Goal: Task Accomplishment & Management: Manage account settings

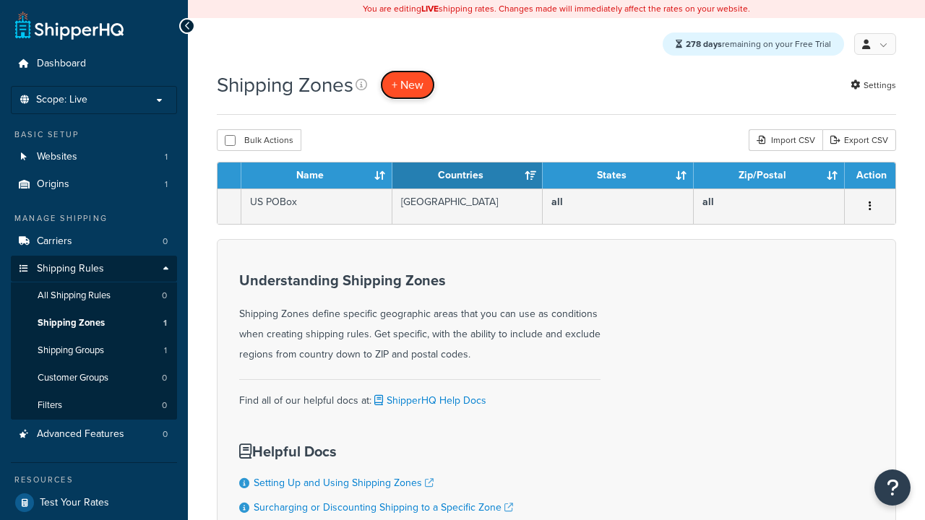
click at [410, 85] on span "+ New" at bounding box center [408, 85] width 32 height 17
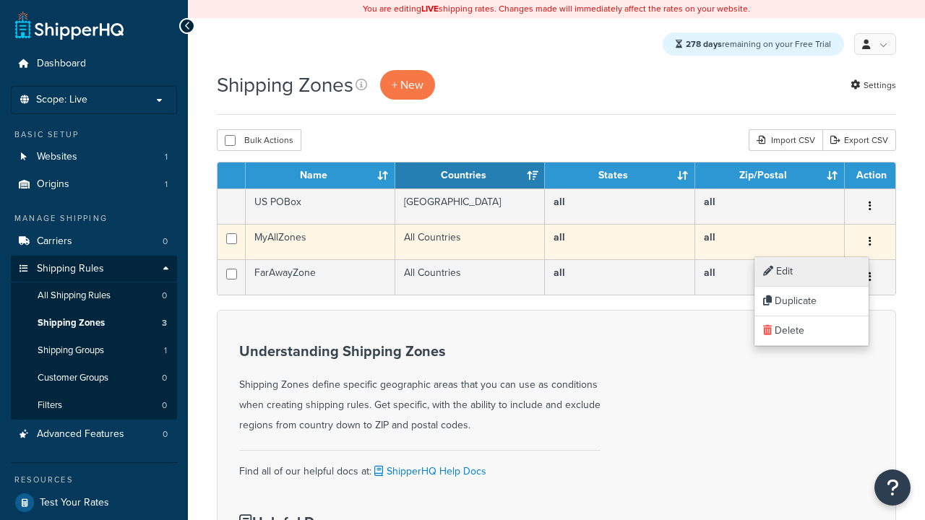
click at [811, 272] on link "Edit" at bounding box center [812, 272] width 114 height 30
